Goal: Use online tool/utility: Utilize a website feature to perform a specific function

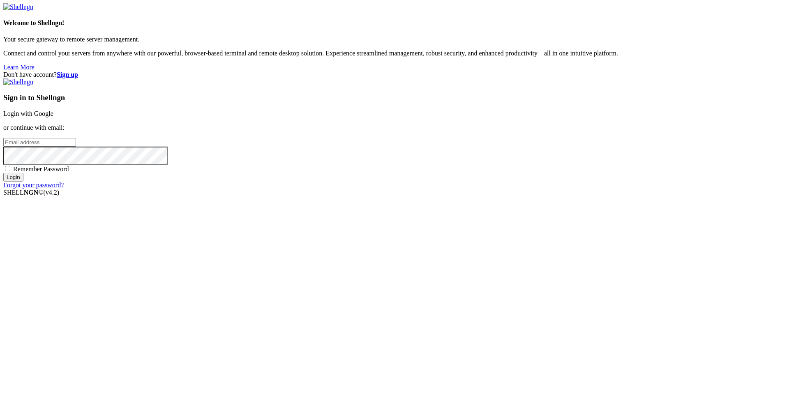
click at [53, 117] on link "Login with Google" at bounding box center [28, 113] width 50 height 7
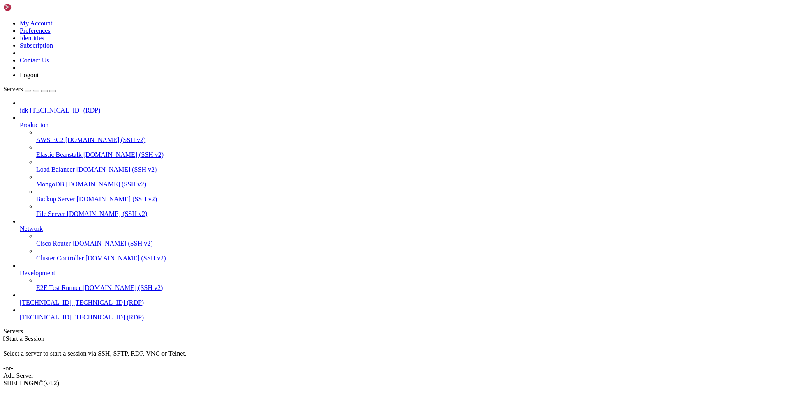
click at [73, 321] on span "[TECHNICAL_ID] (RDP)" at bounding box center [108, 317] width 71 height 7
